Goal: Information Seeking & Learning: Learn about a topic

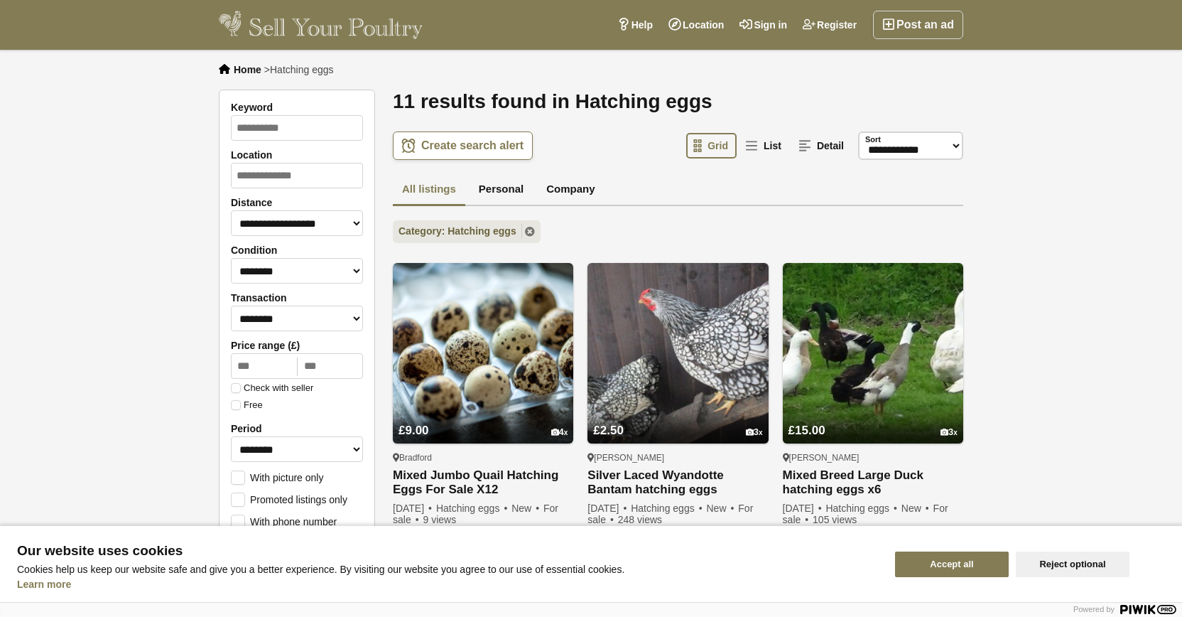
click at [954, 559] on button "Accept all" at bounding box center [952, 564] width 114 height 26
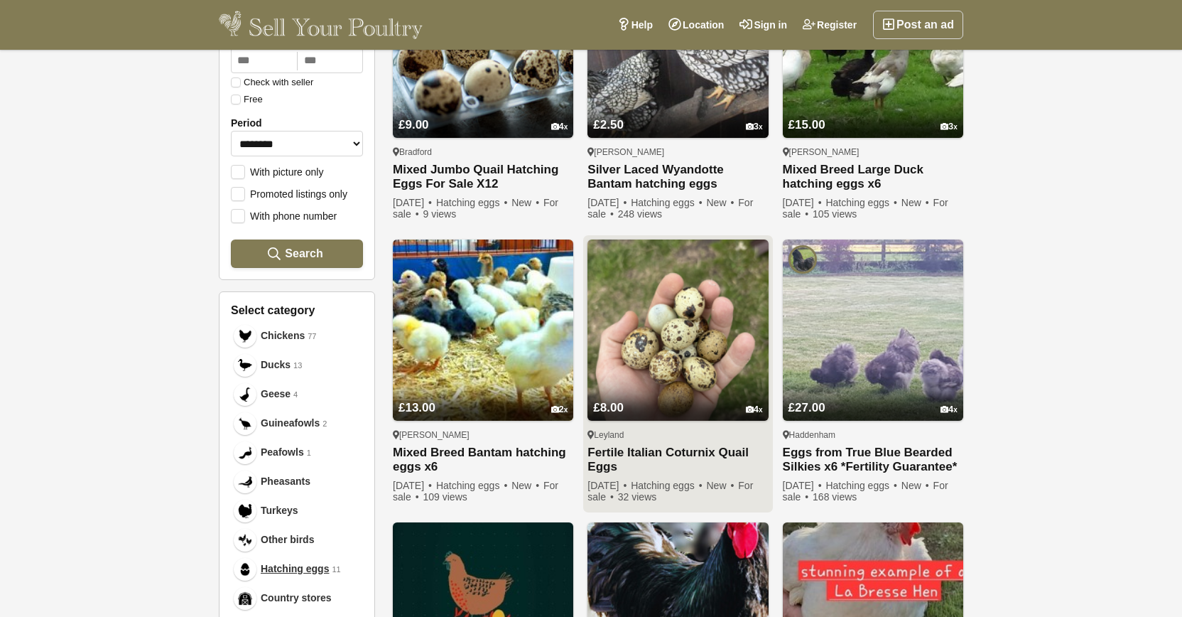
scroll to position [143, 0]
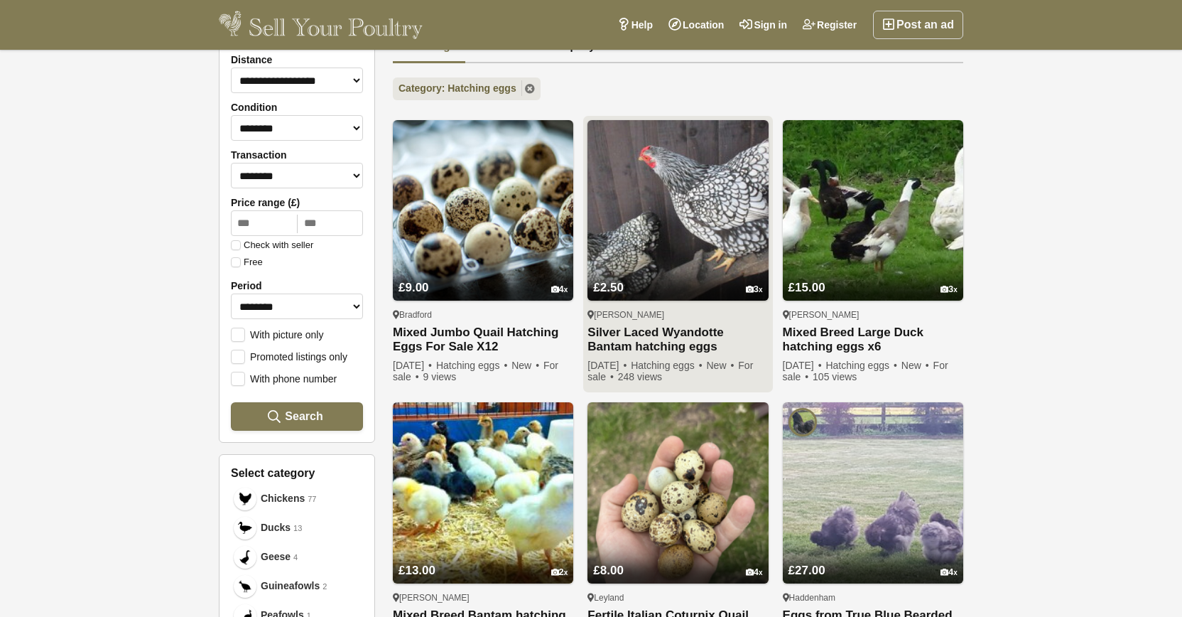
click at [681, 340] on link "Silver Laced Wyandotte Bantam hatching eggs" at bounding box center [678, 339] width 180 height 28
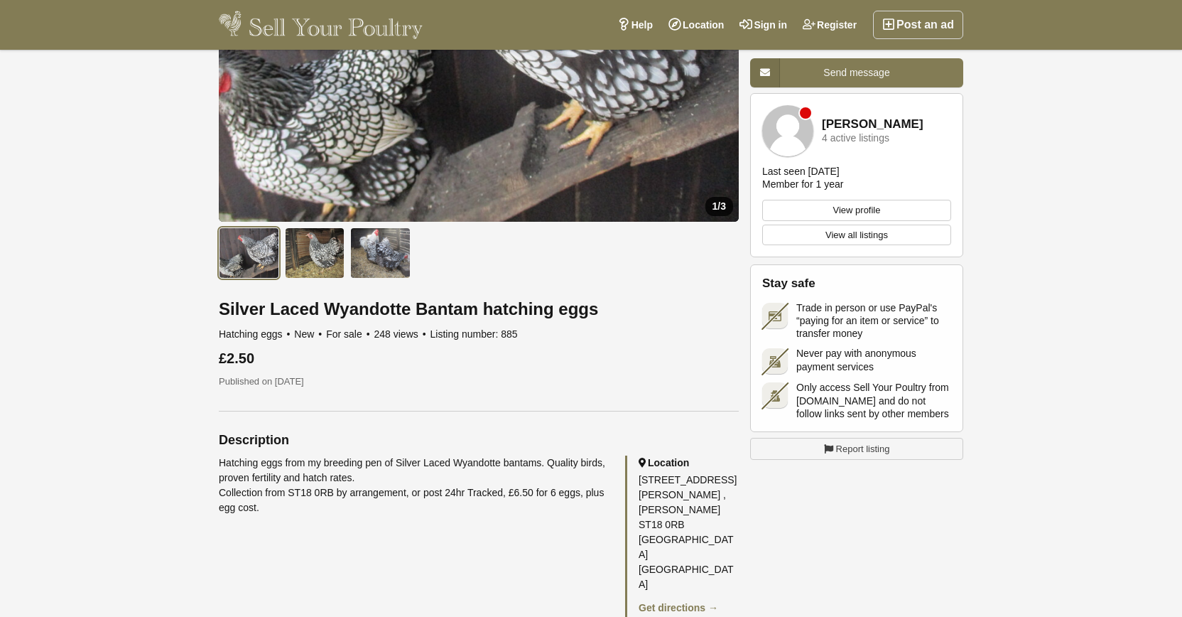
scroll to position [288, 0]
click at [389, 255] on img at bounding box center [380, 253] width 60 height 51
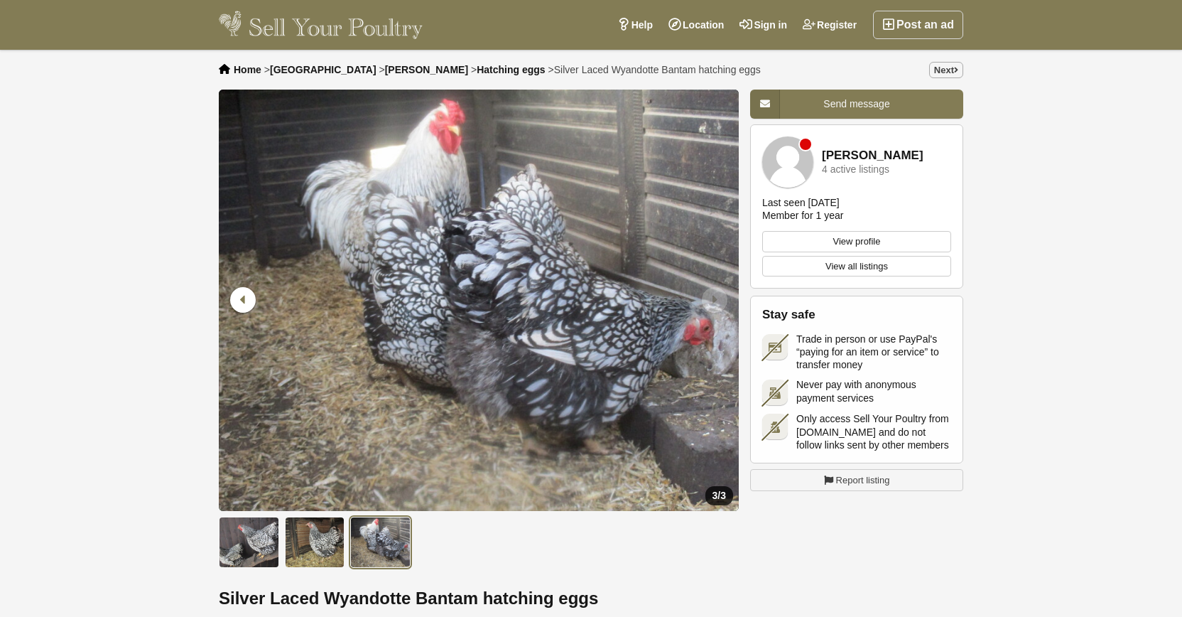
scroll to position [0, 0]
click at [855, 265] on link "View all listings" at bounding box center [856, 266] width 189 height 21
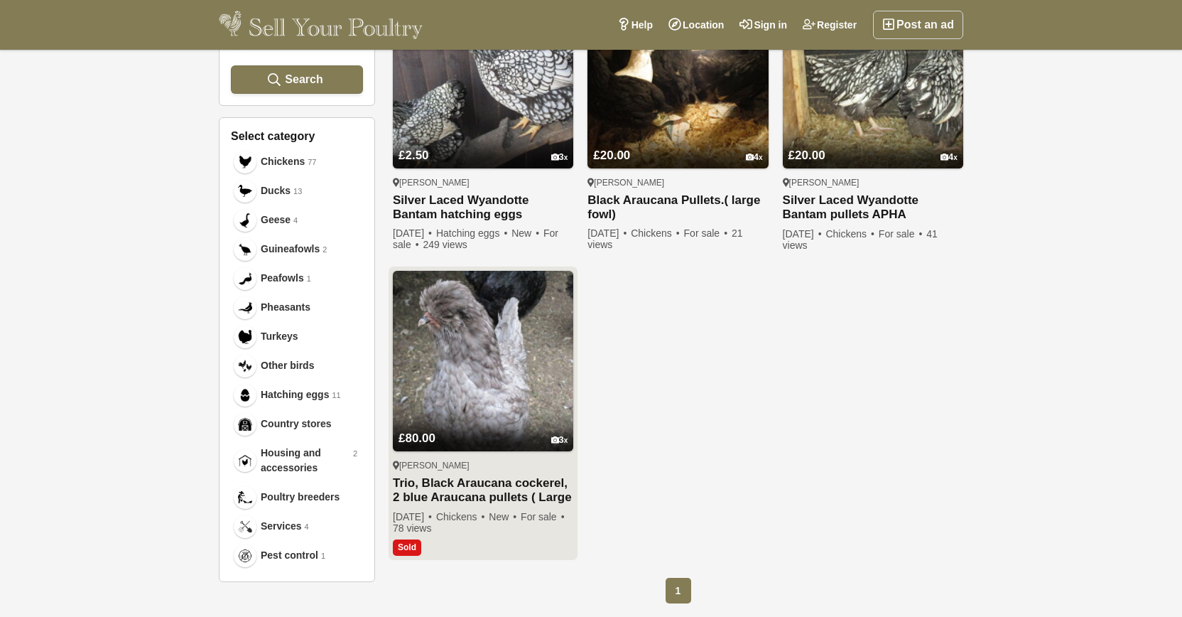
scroll to position [334, 0]
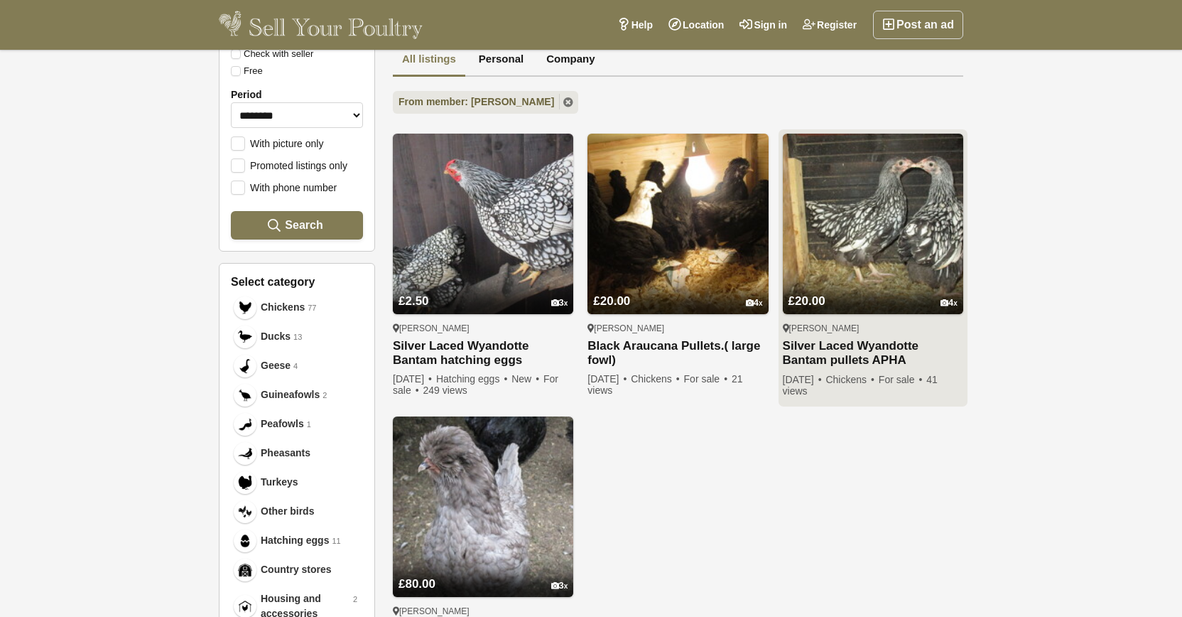
click at [886, 229] on img at bounding box center [873, 224] width 180 height 180
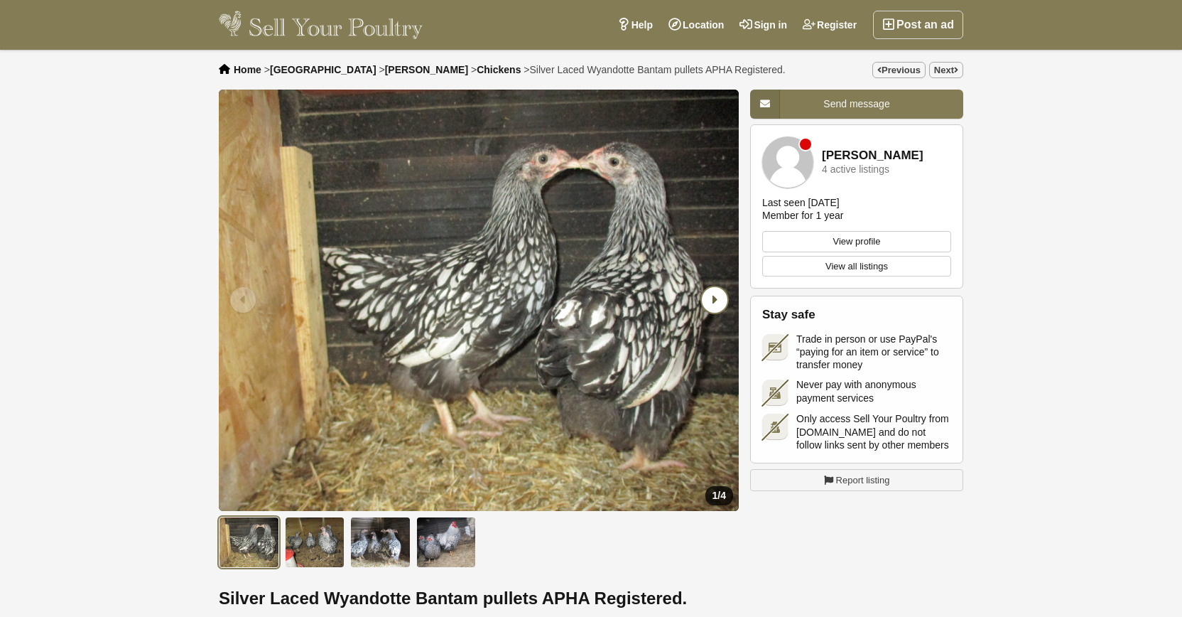
click at [714, 295] on icon "Next slide" at bounding box center [715, 300] width 26 height 26
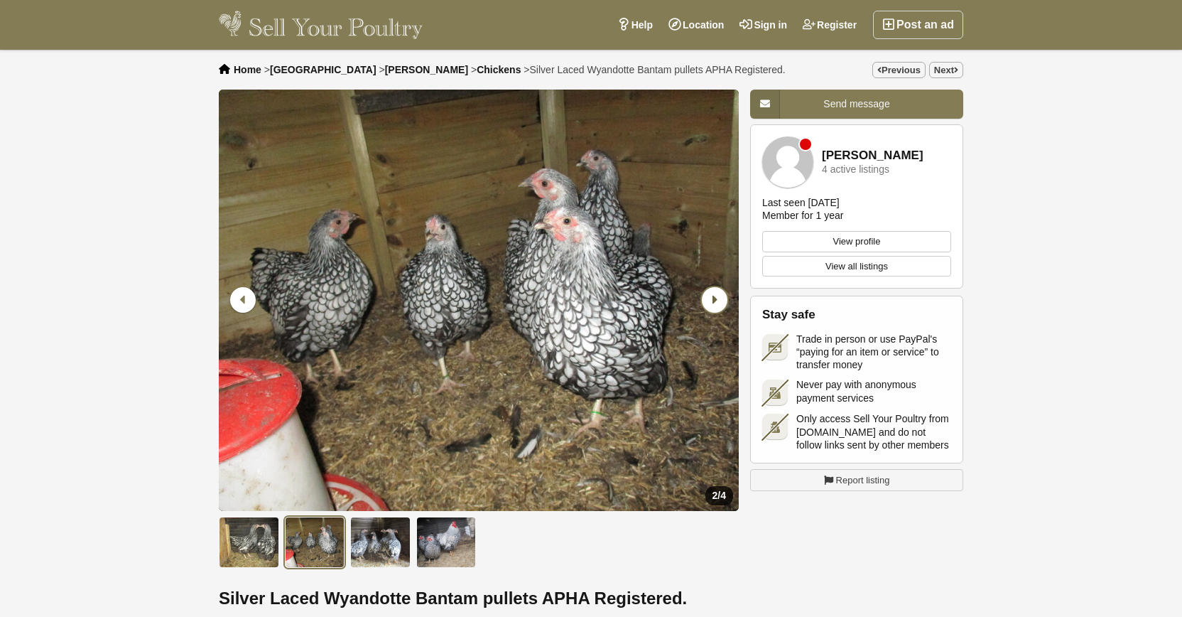
click at [714, 295] on icon "Next slide" at bounding box center [715, 300] width 26 height 26
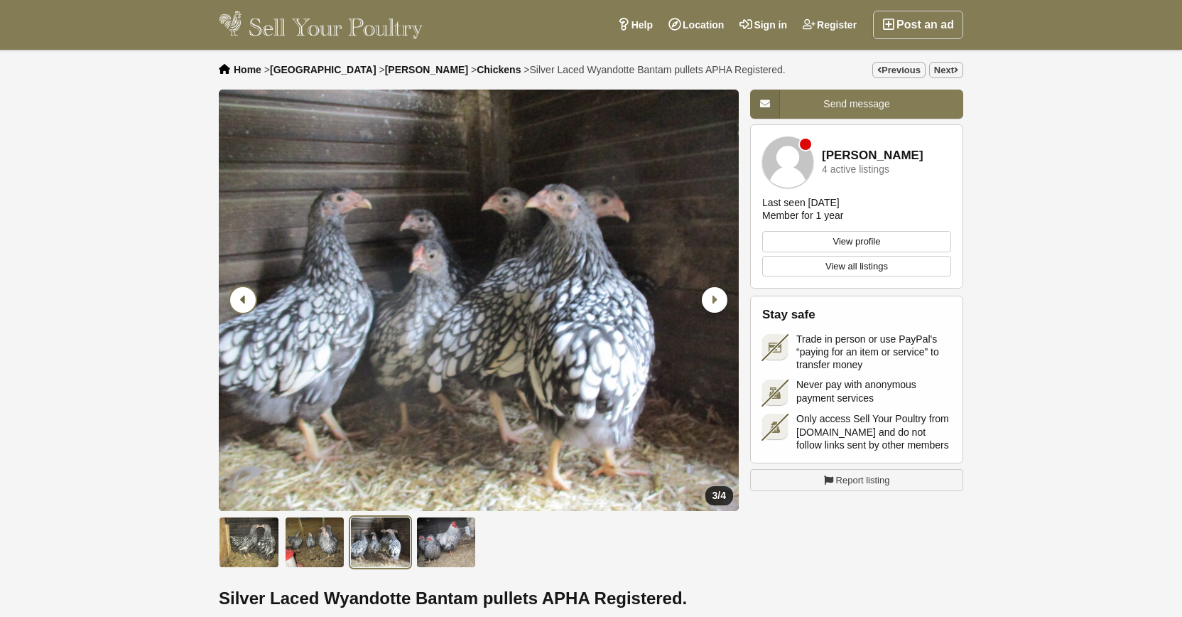
click at [248, 296] on icon "Previous slide" at bounding box center [243, 300] width 26 height 26
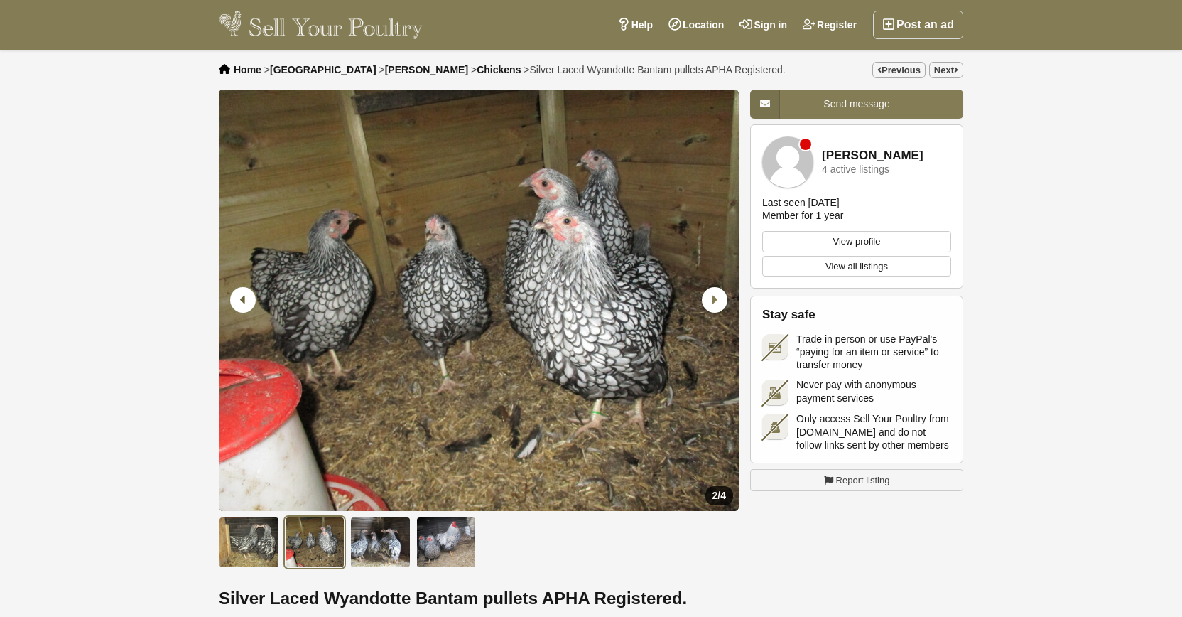
click at [248, 296] on icon "Previous slide" at bounding box center [243, 300] width 26 height 26
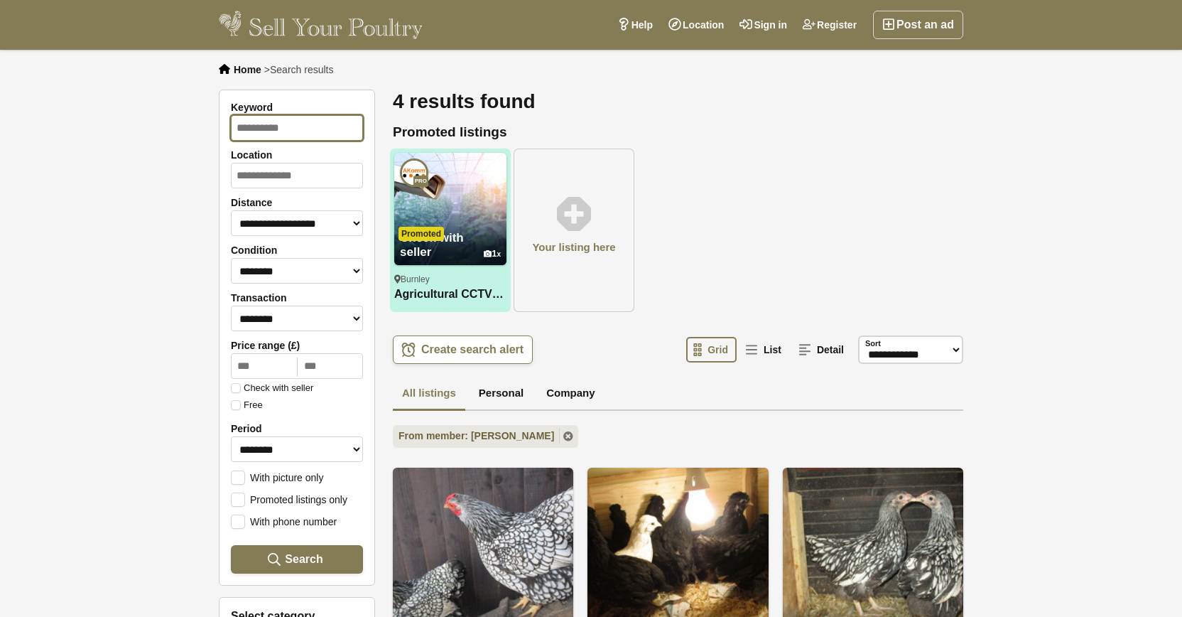
click at [262, 121] on input "Keyword" at bounding box center [297, 128] width 132 height 26
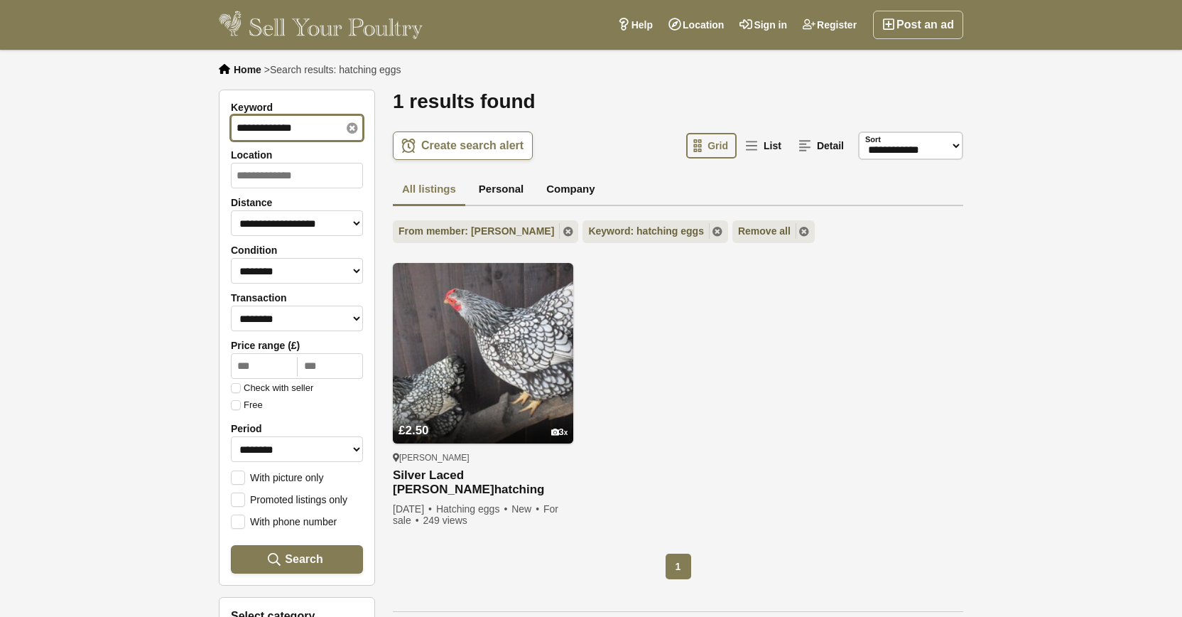
type input "**********"
click at [297, 556] on button "Search" at bounding box center [297, 559] width 132 height 28
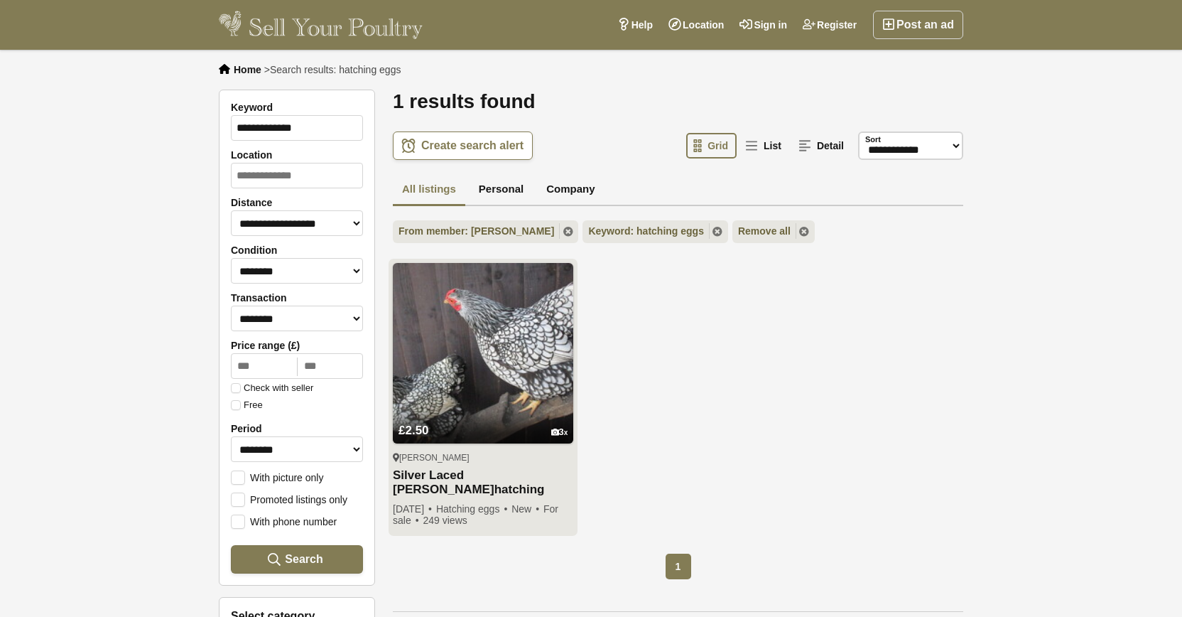
click at [485, 369] on img at bounding box center [483, 353] width 180 height 180
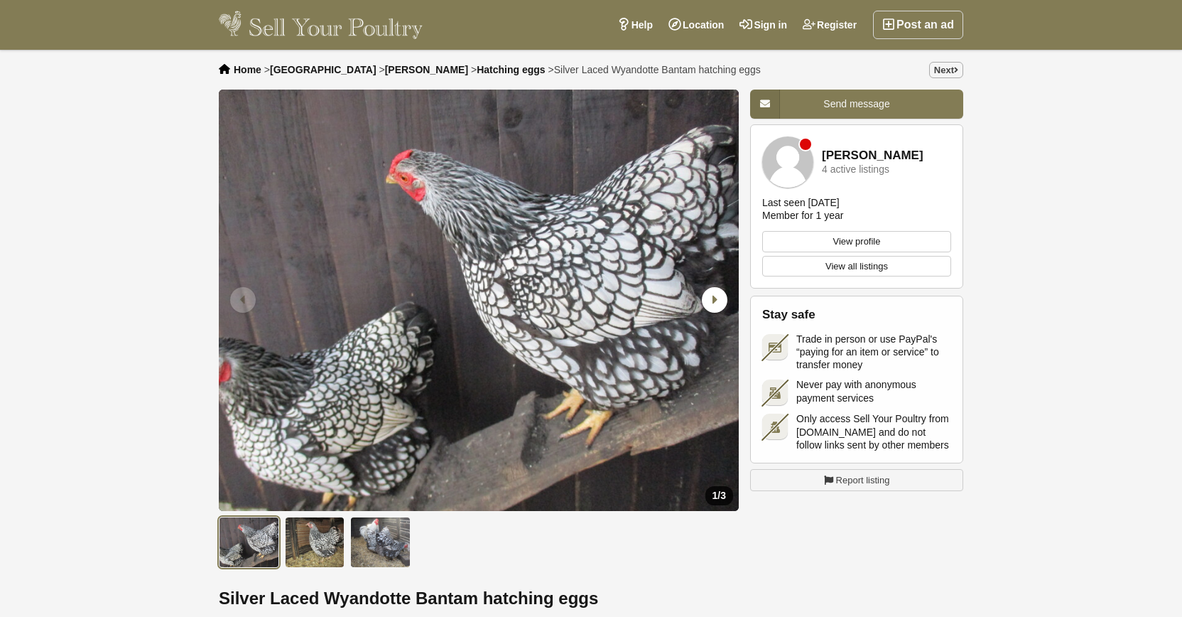
click at [813, 237] on link "View profile" at bounding box center [856, 241] width 189 height 21
